Goal: Task Accomplishment & Management: Manage account settings

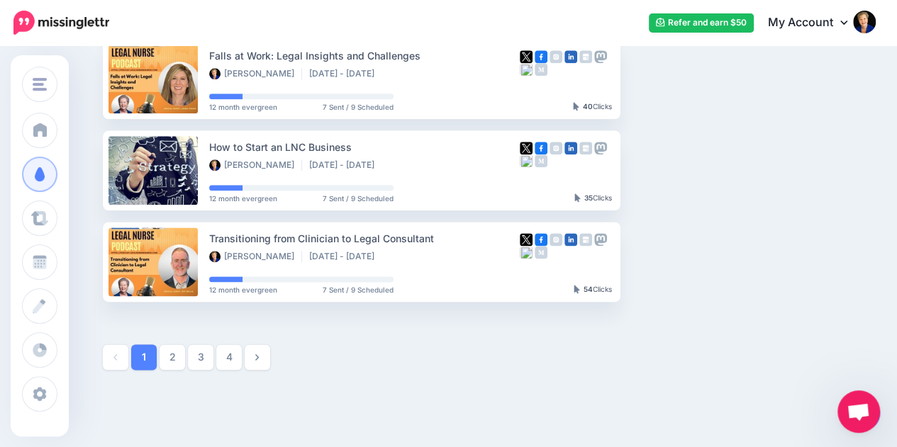
scroll to position [854, 0]
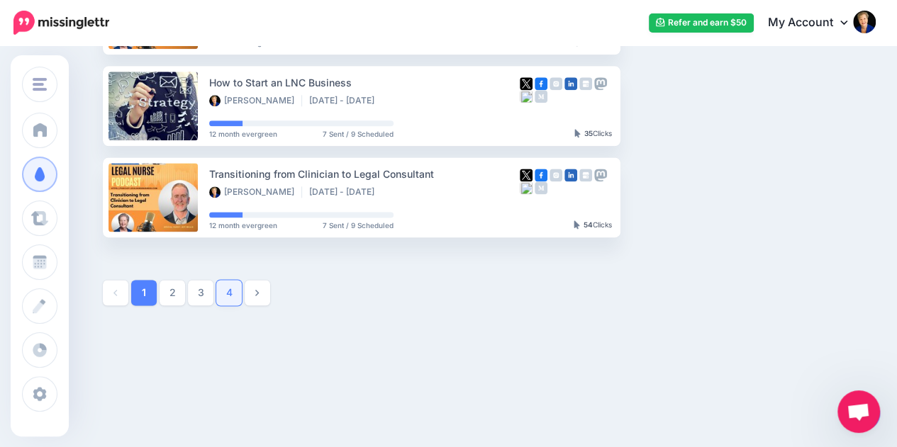
click at [230, 297] on link "4" at bounding box center [229, 293] width 26 height 26
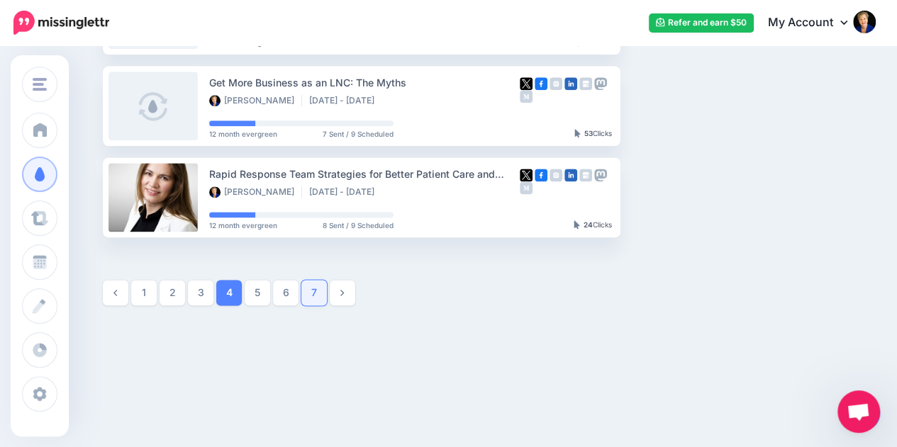
click at [308, 291] on link "7" at bounding box center [314, 293] width 26 height 26
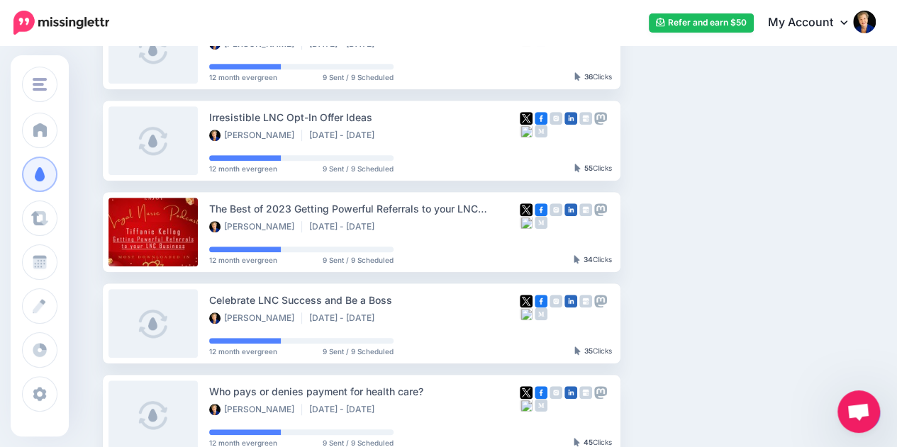
scroll to position [452, 0]
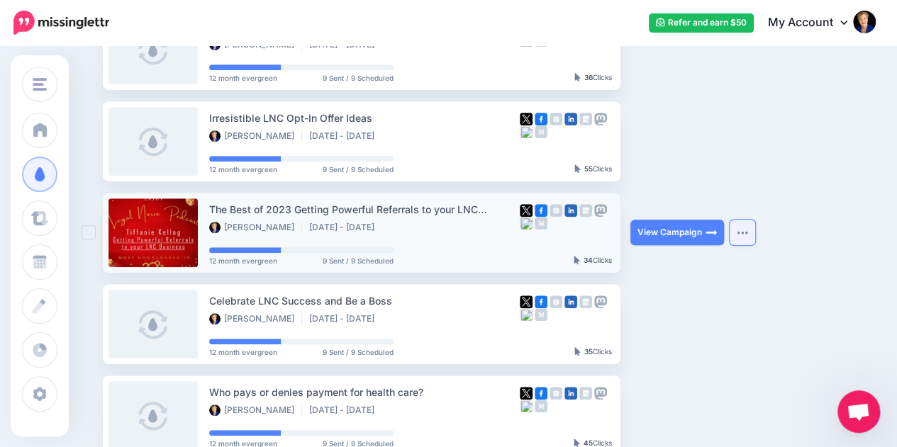
click at [747, 233] on img "button" at bounding box center [742, 232] width 11 height 4
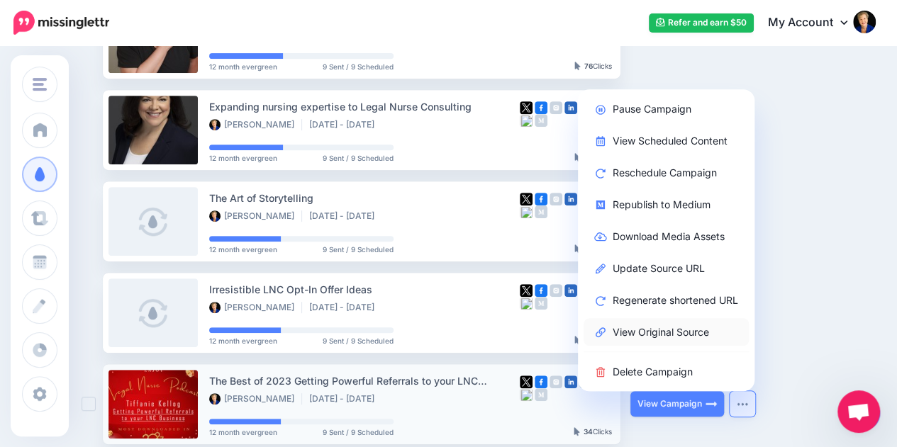
scroll to position [280, 0]
click at [689, 108] on link "Pause Campaign" at bounding box center [665, 110] width 165 height 28
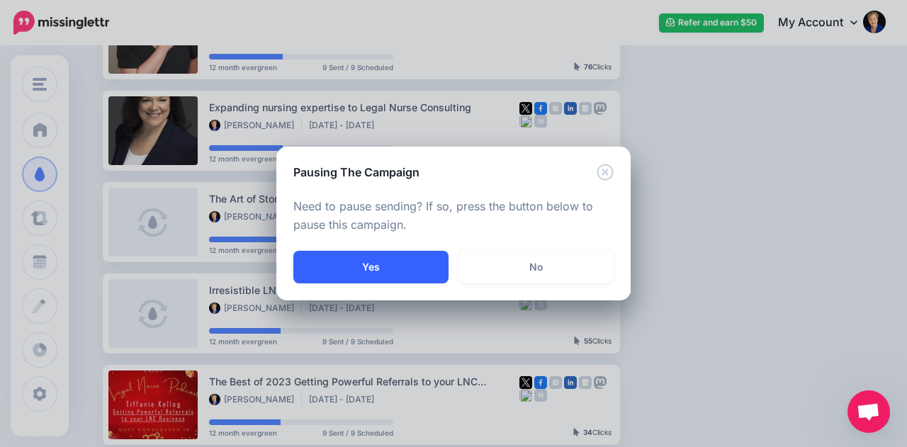
click at [383, 266] on button "Yes" at bounding box center [371, 267] width 155 height 33
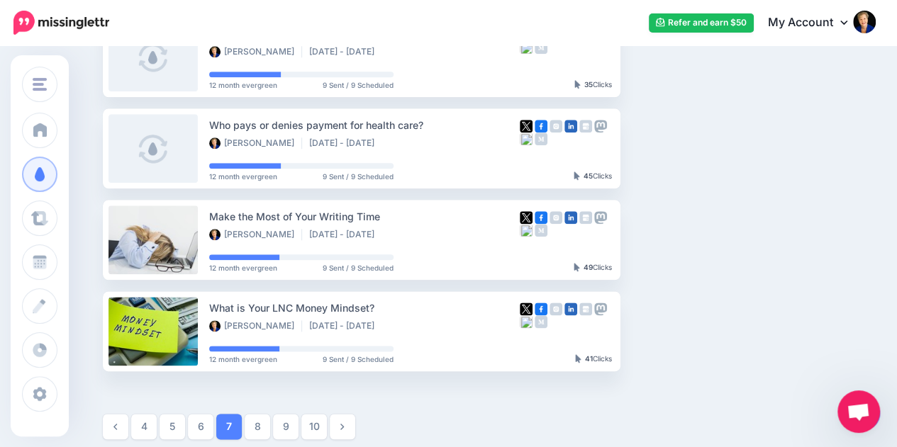
scroll to position [854, 0]
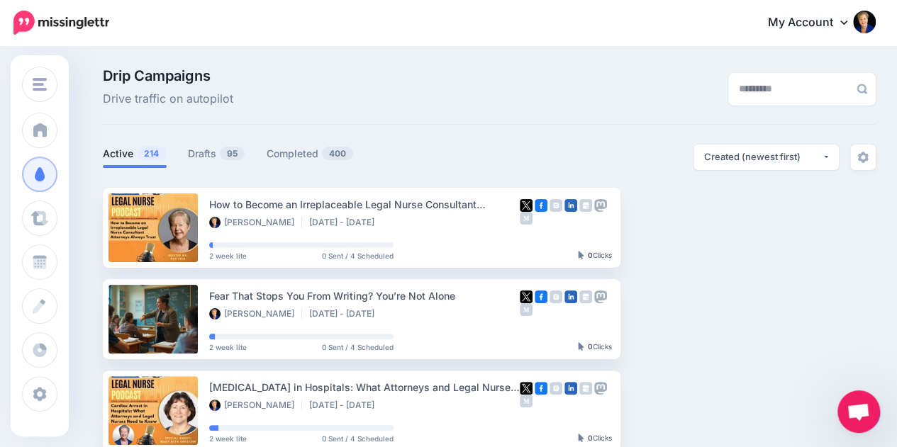
scroll to position [854, 0]
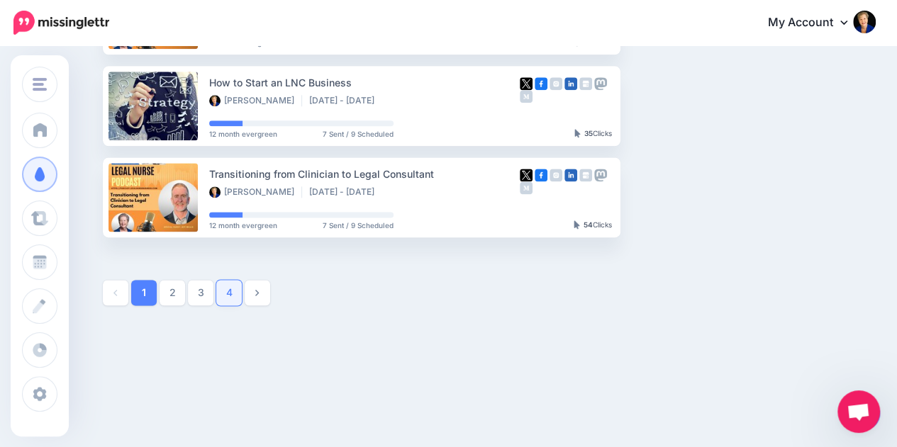
click at [231, 300] on link "4" at bounding box center [229, 293] width 26 height 26
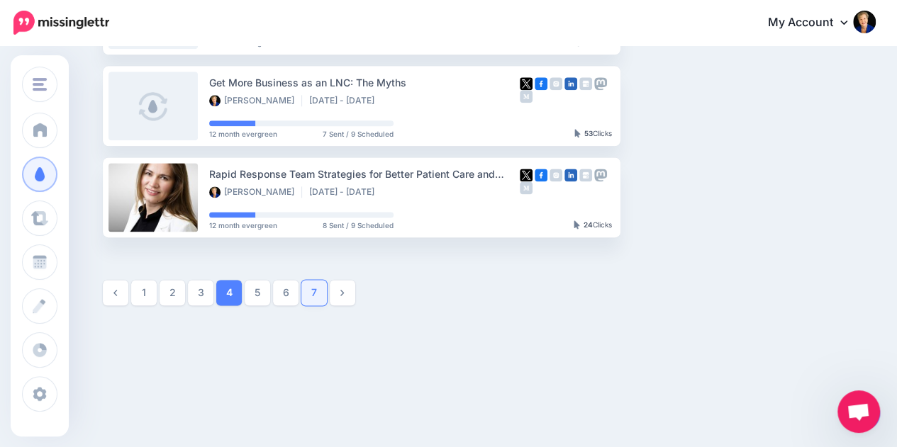
click at [311, 295] on link "7" at bounding box center [314, 293] width 26 height 26
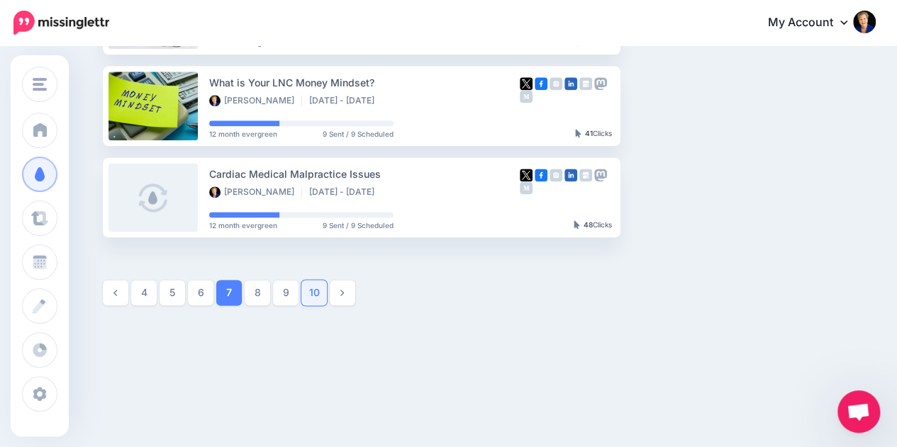
click at [311, 294] on link "10" at bounding box center [314, 293] width 26 height 26
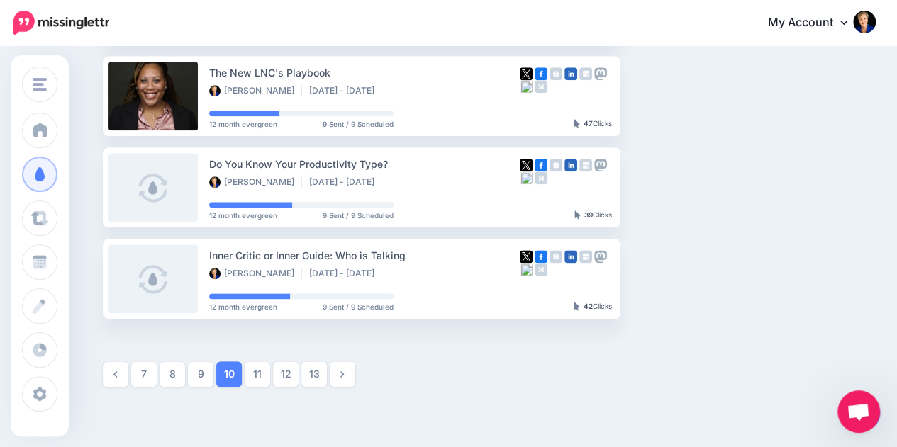
scroll to position [839, 0]
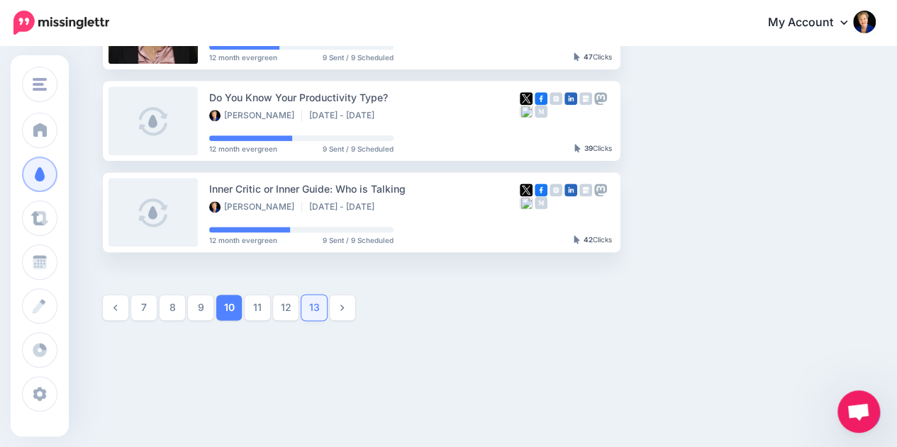
click at [311, 308] on link "13" at bounding box center [314, 308] width 26 height 26
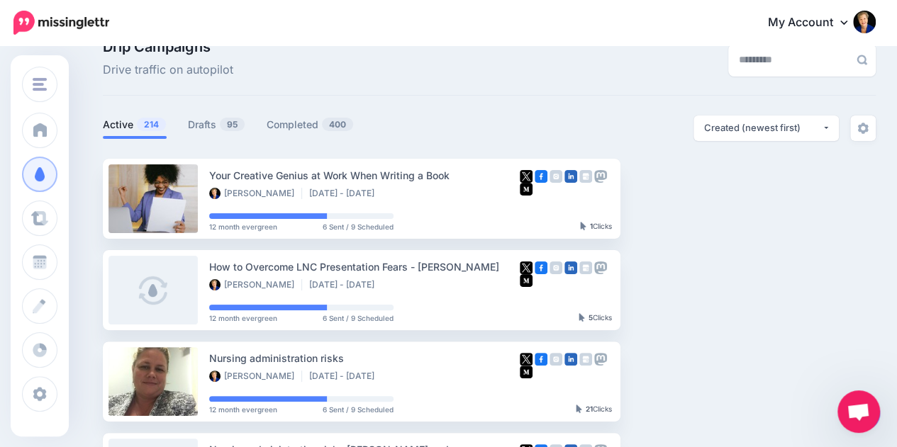
scroll to position [0, 0]
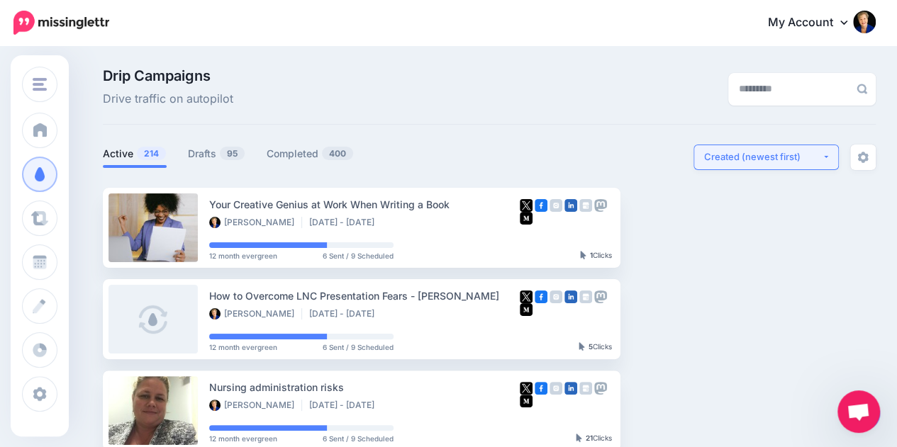
click at [812, 153] on div "Created (newest first)" at bounding box center [763, 156] width 118 height 13
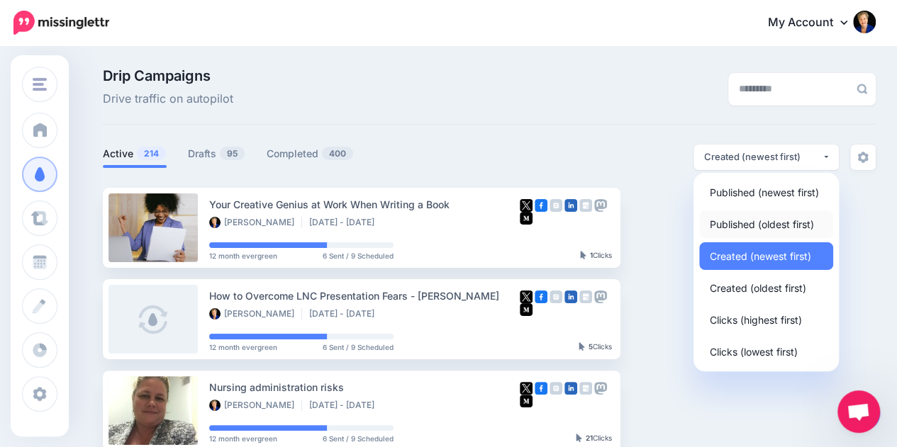
click at [786, 218] on span "Published (oldest first)" at bounding box center [762, 224] width 104 height 17
select select "**********"
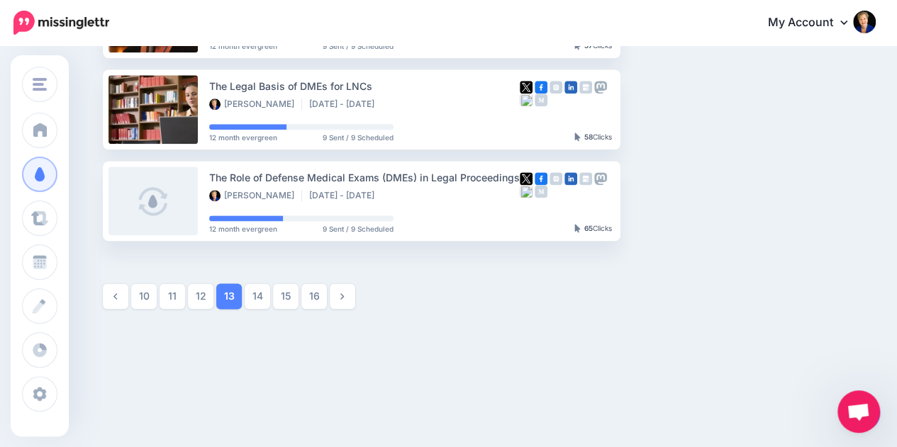
scroll to position [851, 0]
